Goal: Transaction & Acquisition: Purchase product/service

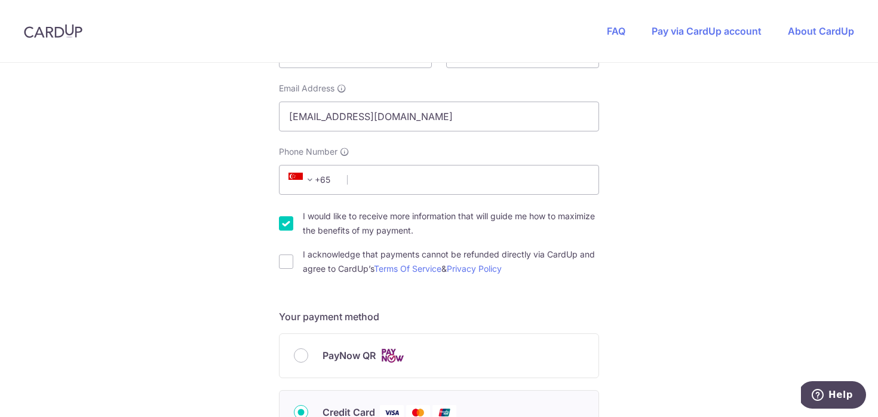
scroll to position [246, 0]
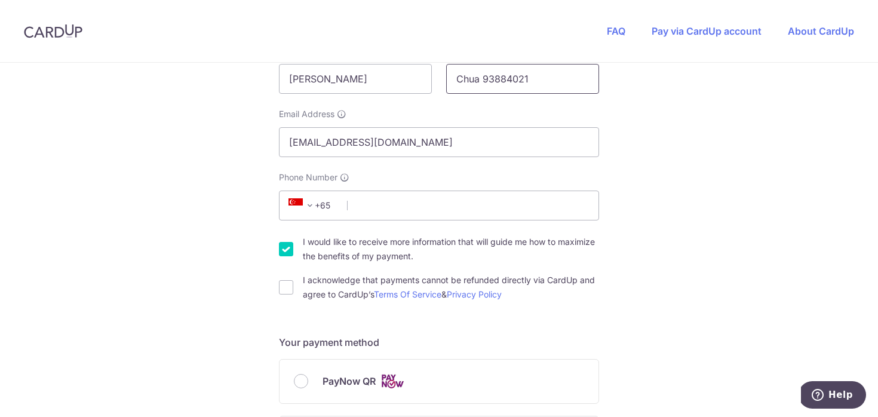
drag, startPoint x: 484, startPoint y: 71, endPoint x: 599, endPoint y: 70, distance: 115.8
click at [600, 71] on div "Last Name [PERSON_NAME] 93884021" at bounding box center [522, 69] width 167 height 49
drag, startPoint x: 564, startPoint y: 74, endPoint x: 490, endPoint y: 68, distance: 74.3
click at [490, 69] on input "Chua 93884021" at bounding box center [522, 79] width 153 height 30
type input "Chua"
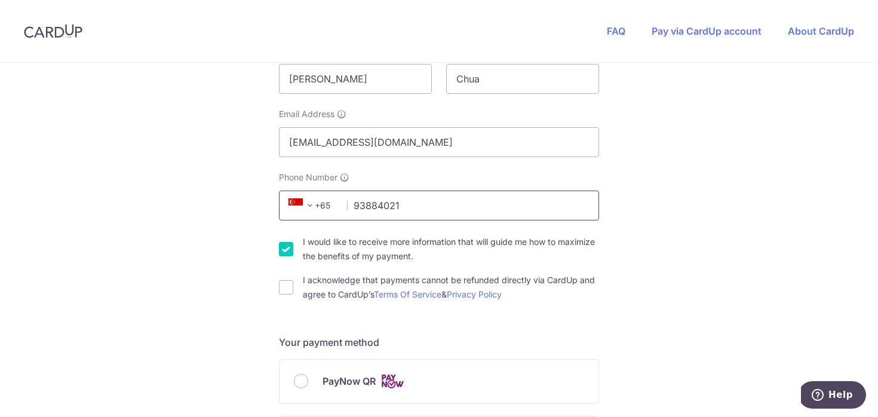
type input "93884021"
click at [290, 244] on input "I would like to receive more information that will guide me how to maximize the…" at bounding box center [286, 249] width 14 height 14
checkbox input "false"
click at [285, 291] on input "I acknowledge that payments cannot be refunded directly via CardUp and agree to…" at bounding box center [286, 287] width 14 height 14
checkbox input "true"
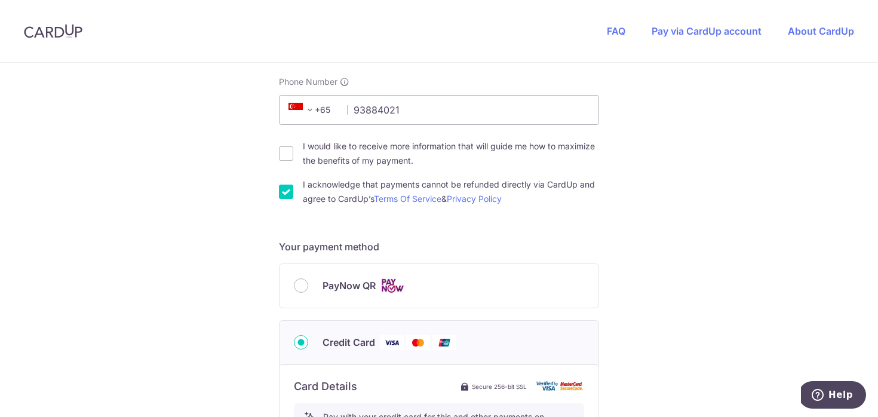
scroll to position [370, 0]
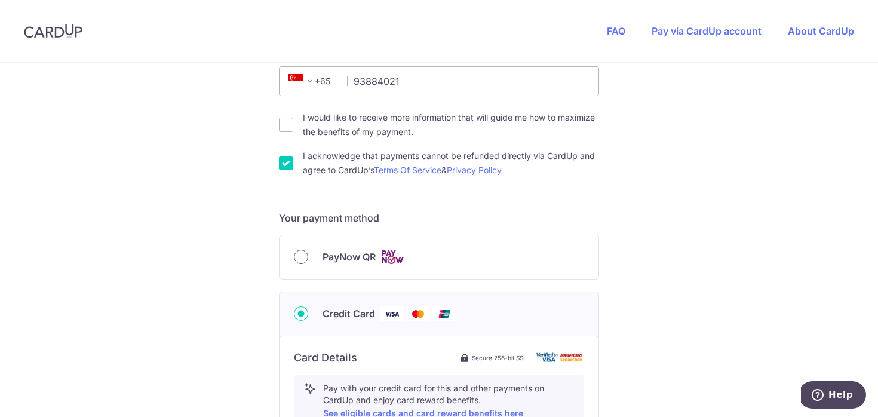
click at [299, 251] on input "PayNow QR" at bounding box center [301, 257] width 14 height 14
radio input "true"
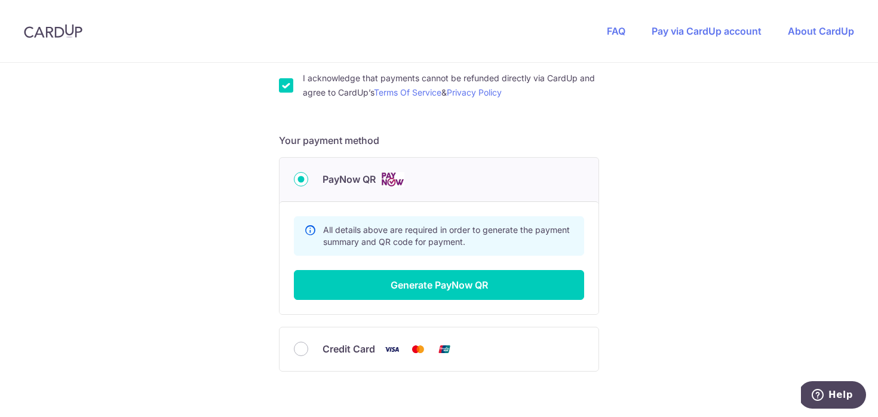
scroll to position [454, 0]
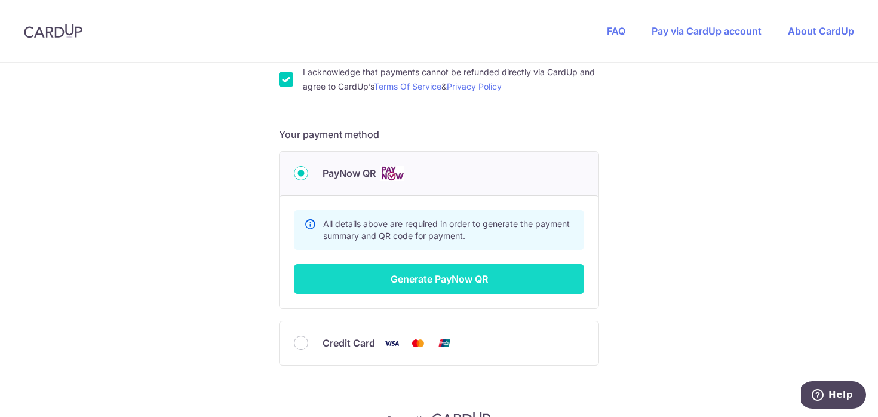
click at [383, 287] on button "Generate PayNow QR" at bounding box center [439, 279] width 290 height 30
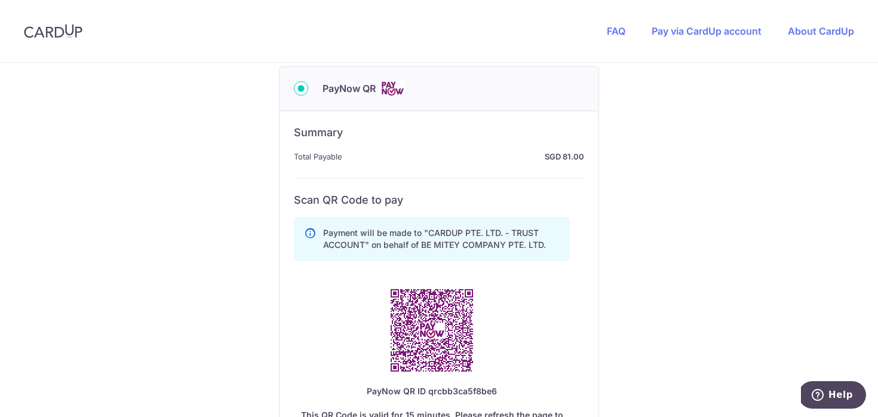
scroll to position [613, 0]
